Goal: Information Seeking & Learning: Learn about a topic

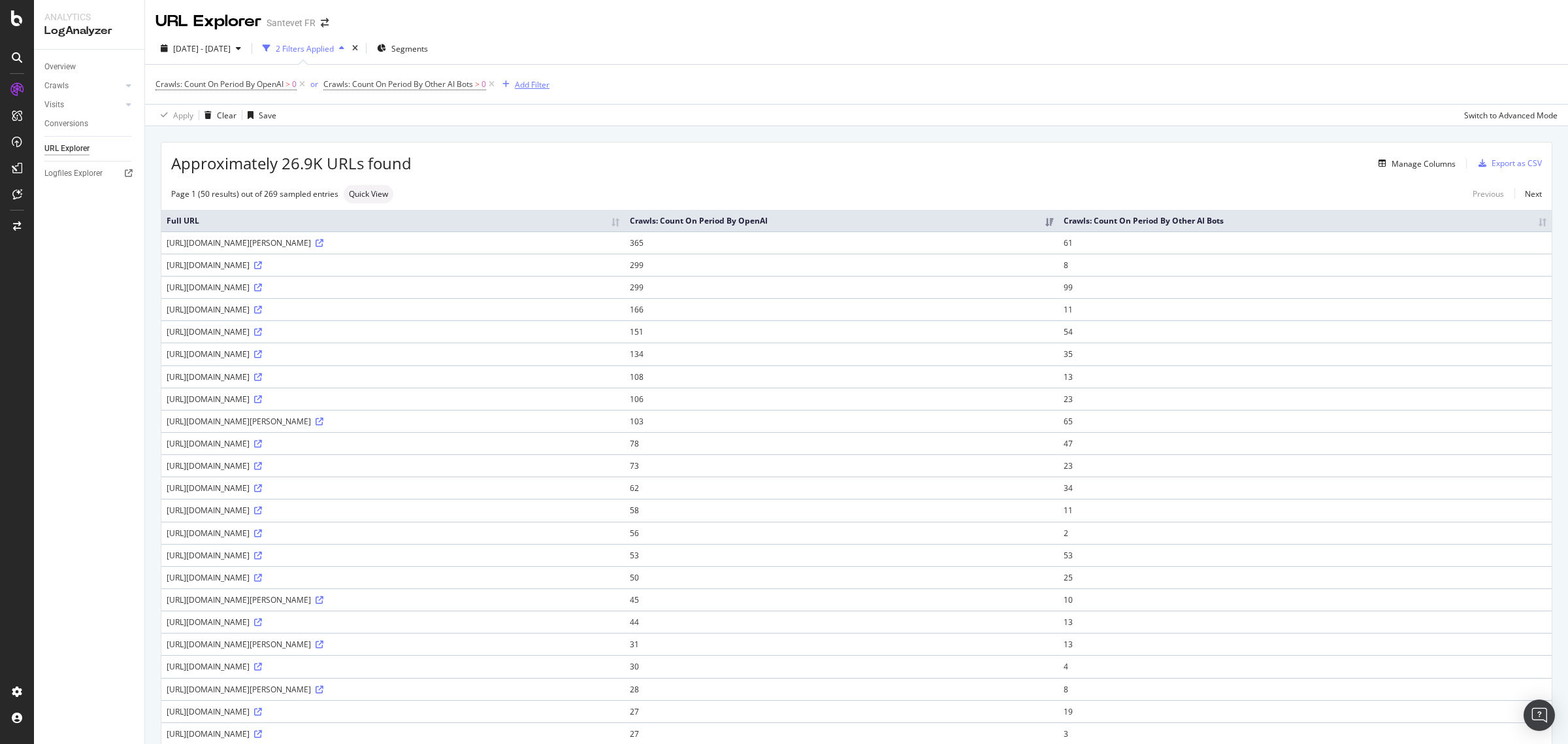
click at [520, 82] on div "Add Filter" at bounding box center [532, 84] width 35 height 11
click at [436, 87] on span "Crawls: Count On Period By Other AI Bots" at bounding box center [398, 84] width 149 height 11
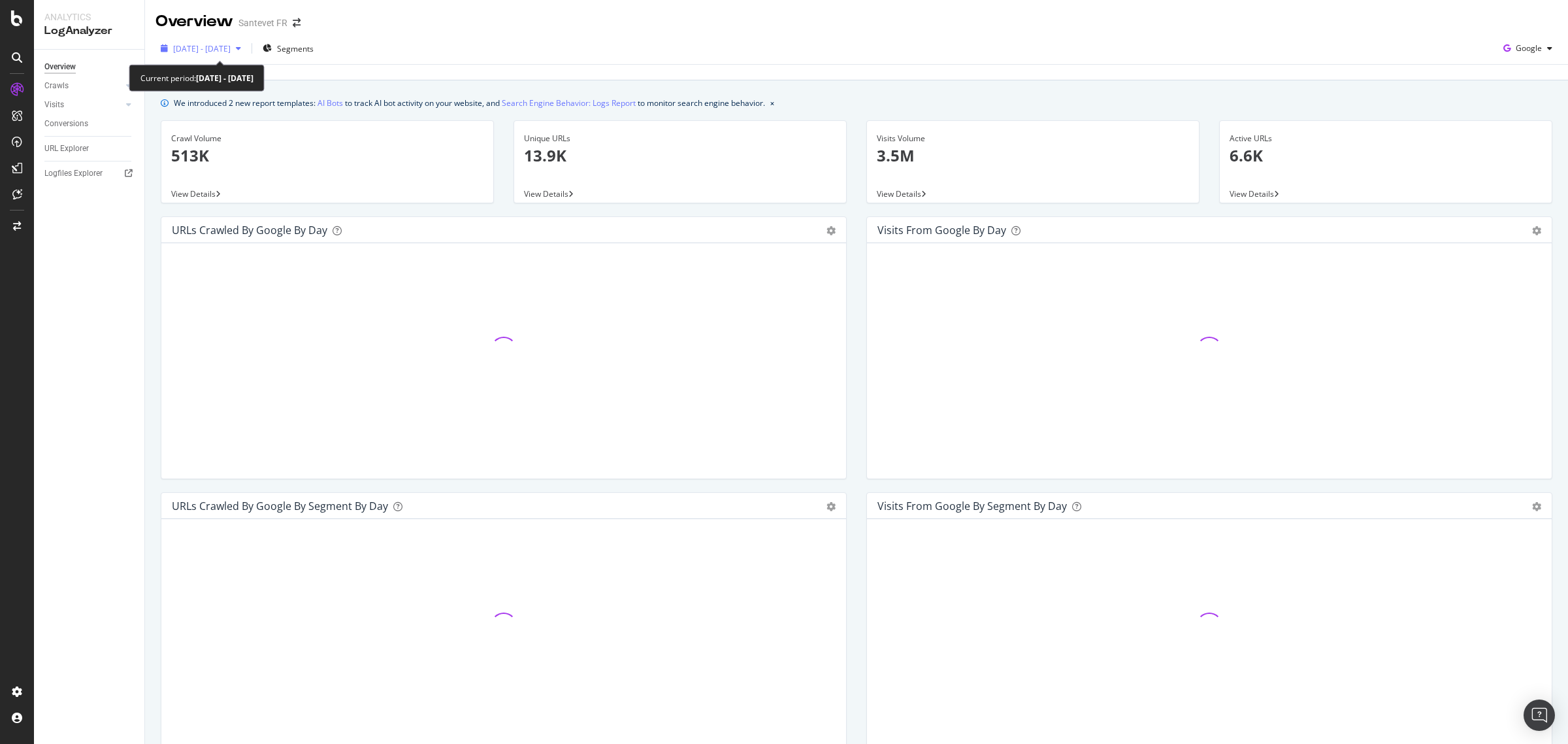
click at [219, 47] on span "[DATE] - [DATE]" at bounding box center [202, 48] width 58 height 11
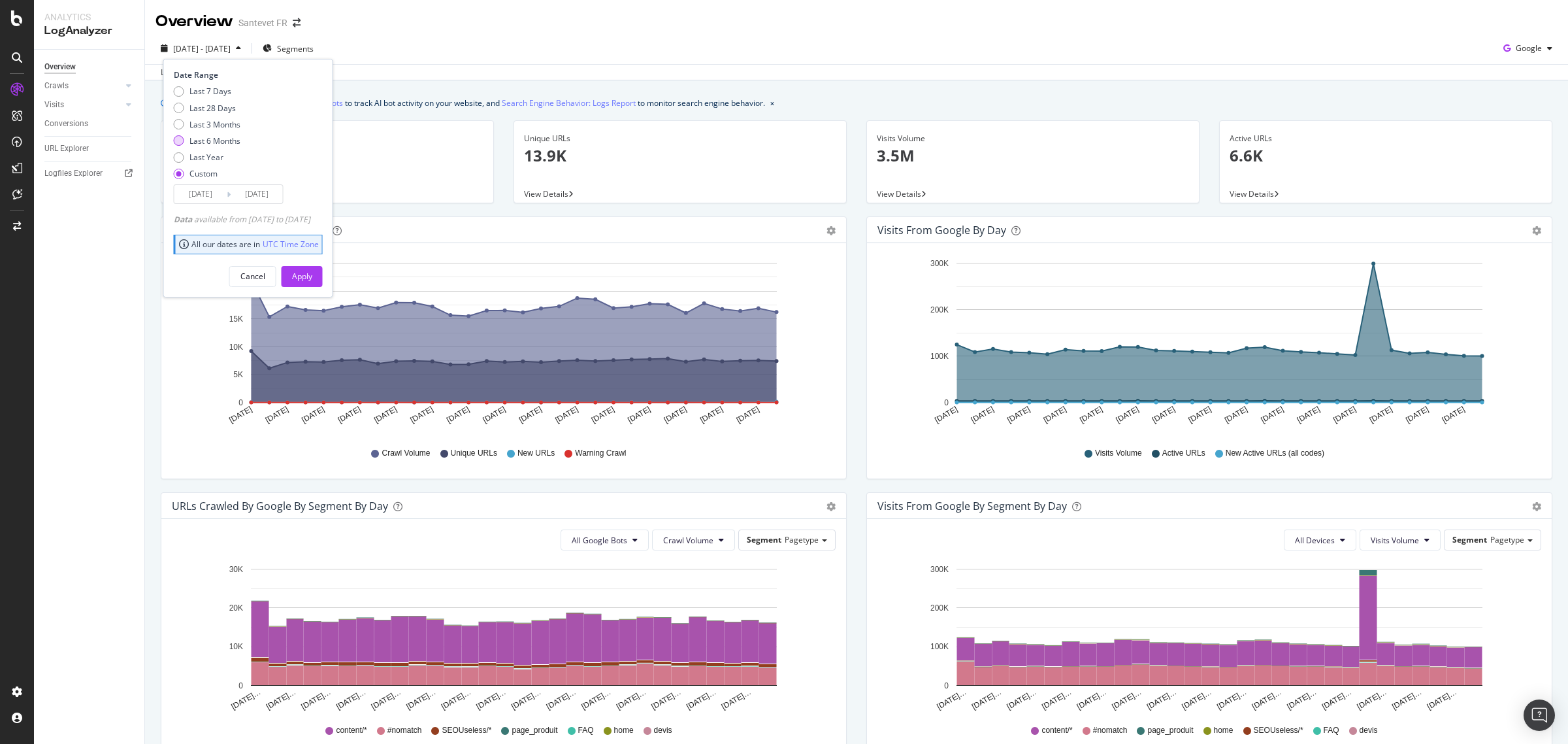
click at [229, 137] on div "Last 6 Months" at bounding box center [214, 140] width 51 height 11
type input "[DATE]"
click at [313, 271] on div "Apply" at bounding box center [302, 276] width 20 height 11
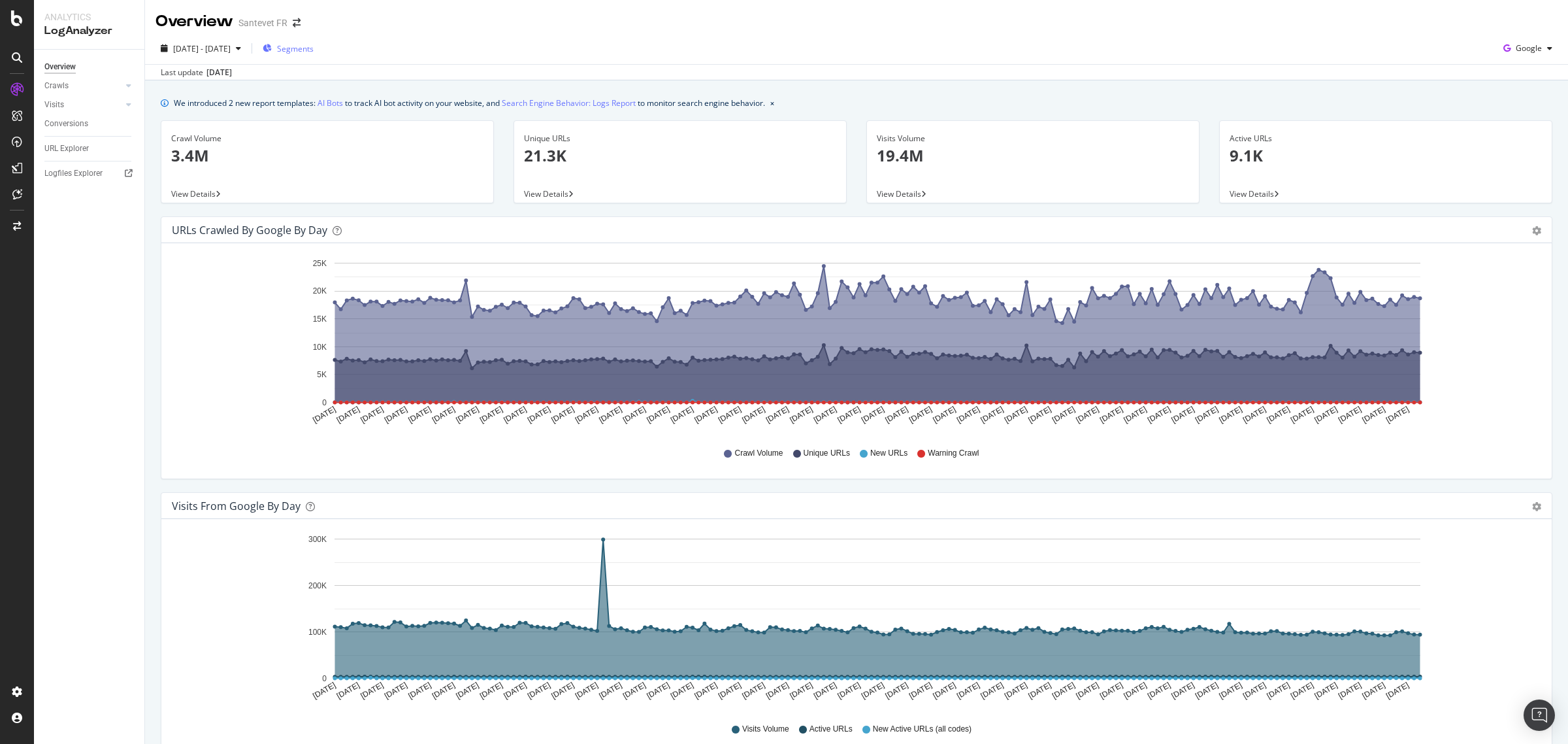
click at [313, 50] on span "Segments" at bounding box center [295, 48] width 37 height 11
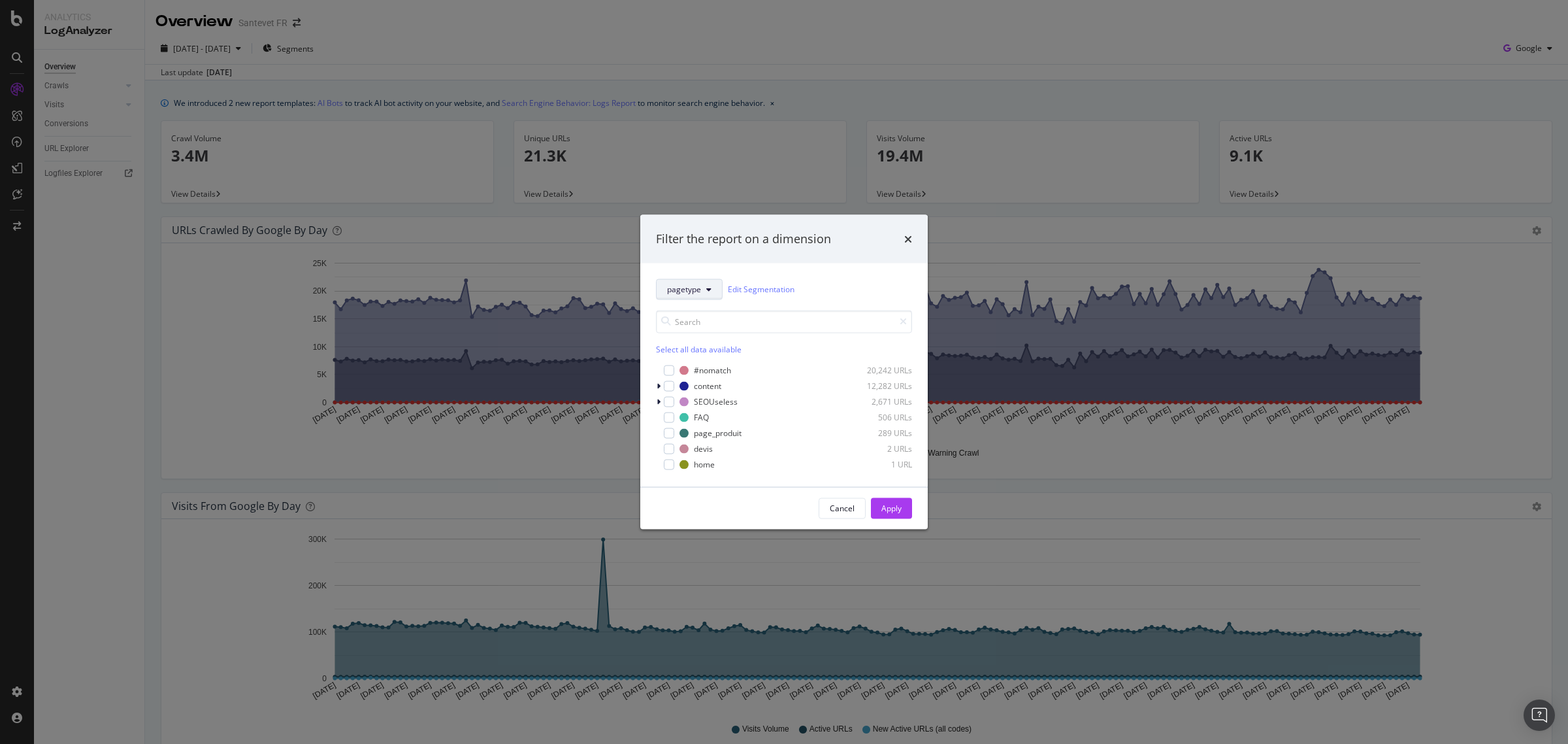
click at [710, 291] on icon "modal" at bounding box center [708, 289] width 5 height 8
click at [716, 56] on div "Filter the report on a dimension pagetype Edit Segmentation Select all data ava…" at bounding box center [784, 372] width 1568 height 744
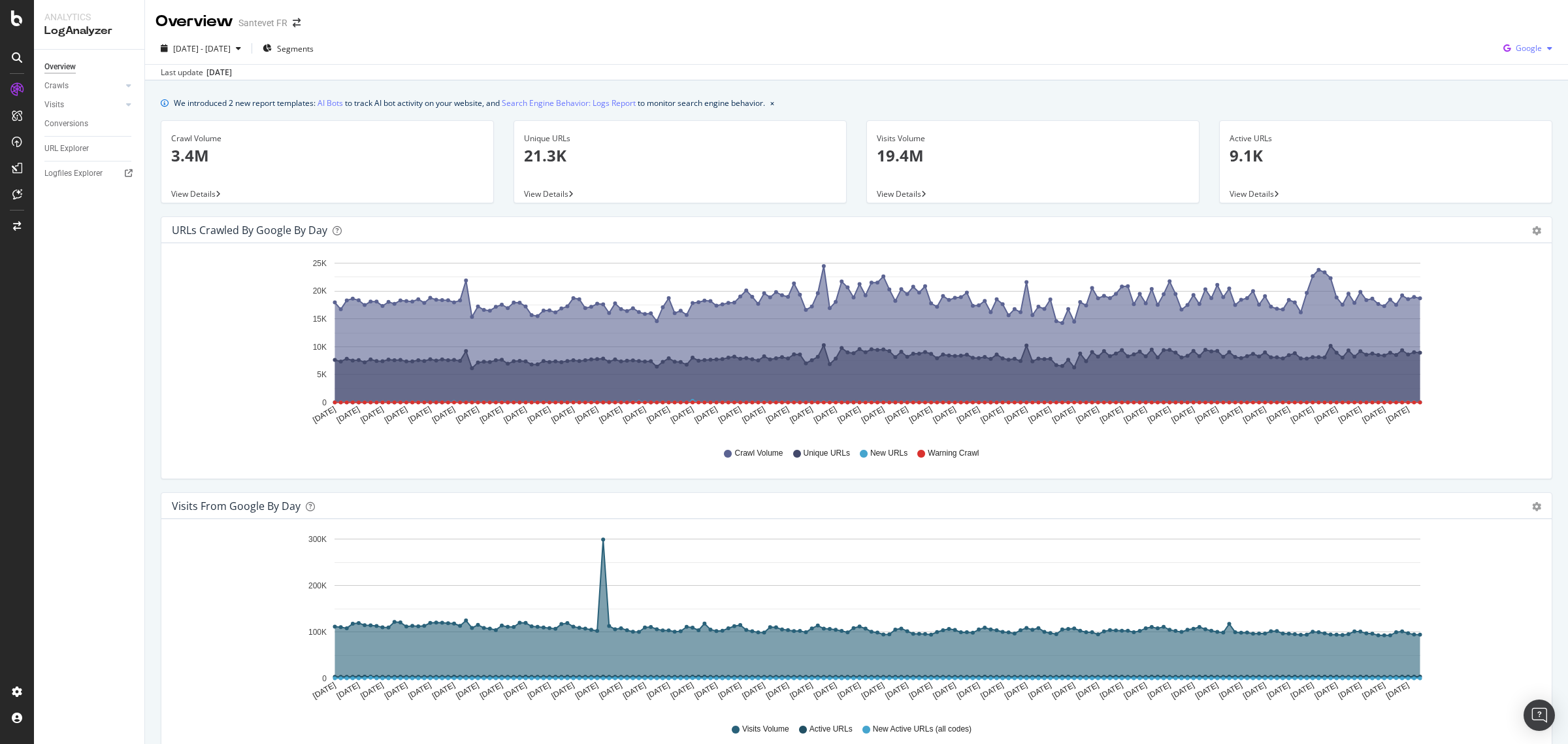
click at [1524, 52] on span "Google" at bounding box center [1528, 48] width 26 height 11
click at [1519, 125] on span "OpenAI" at bounding box center [1526, 123] width 49 height 12
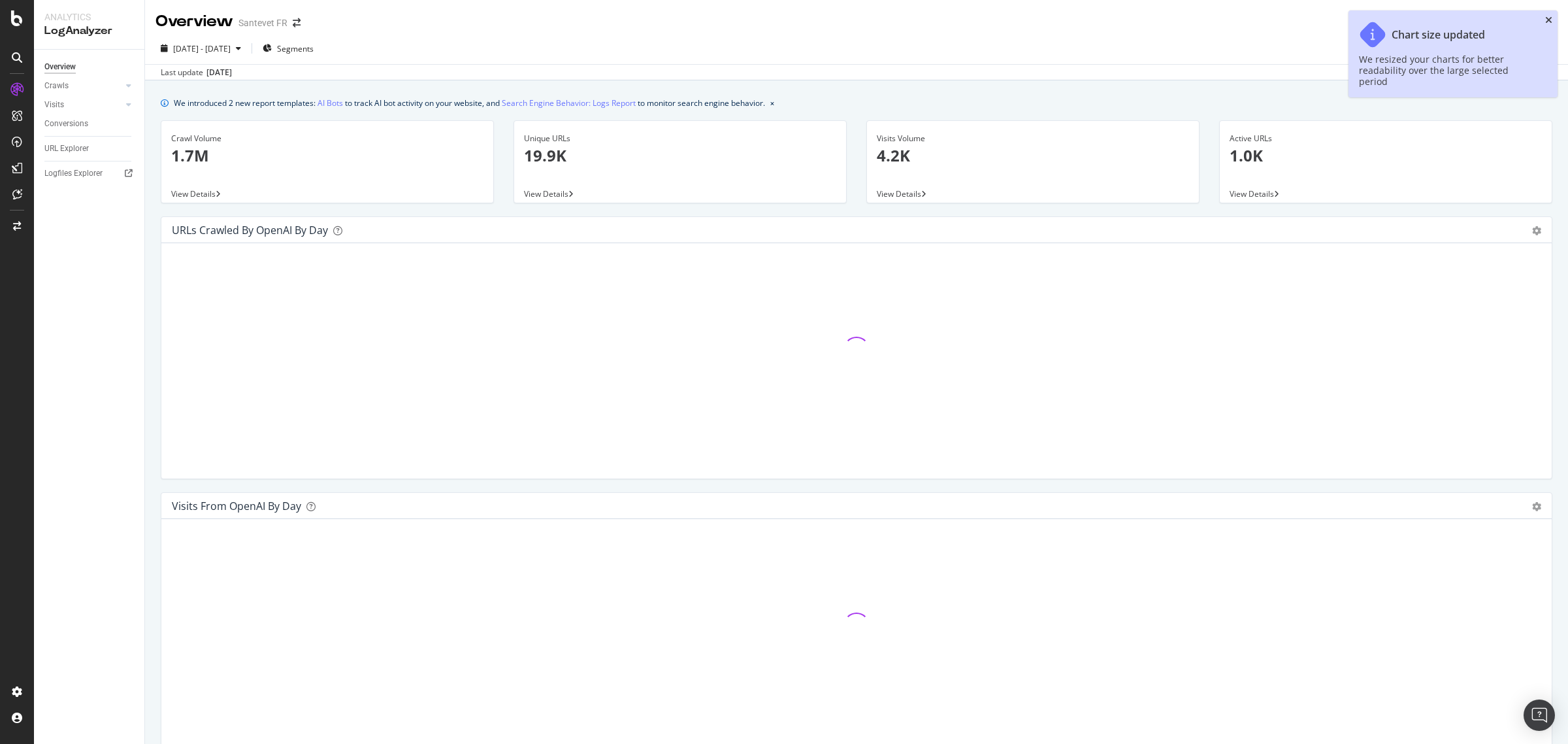
click at [1547, 20] on icon "close toast" at bounding box center [1548, 20] width 7 height 9
